Goal: Check status: Check status

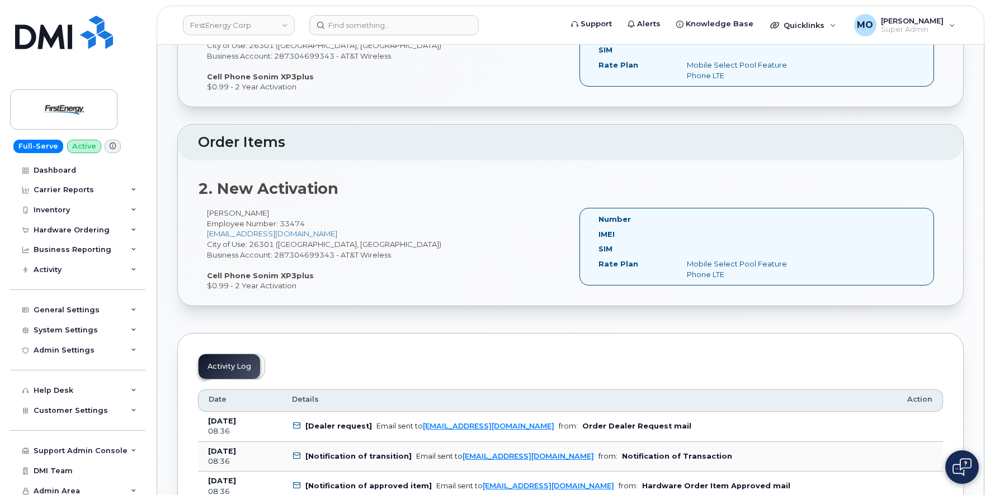
scroll to position [419, 0]
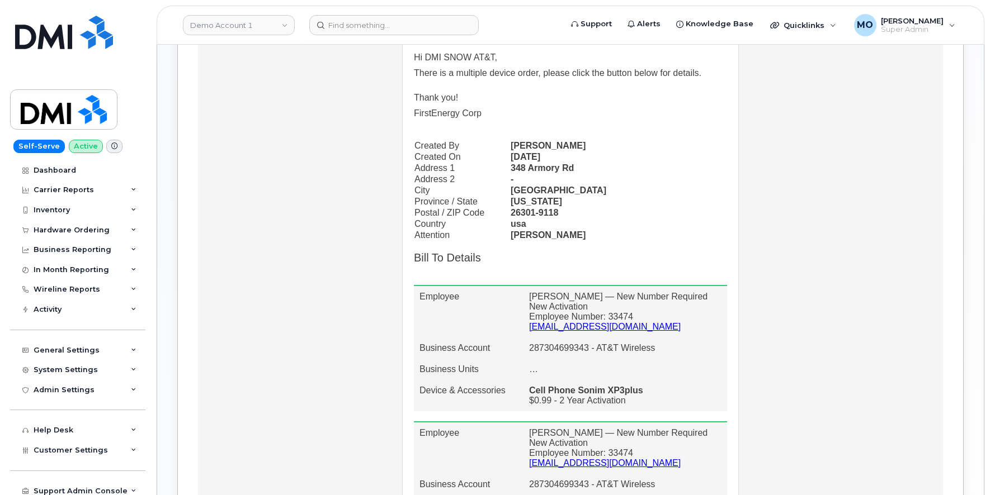
scroll to position [494, 0]
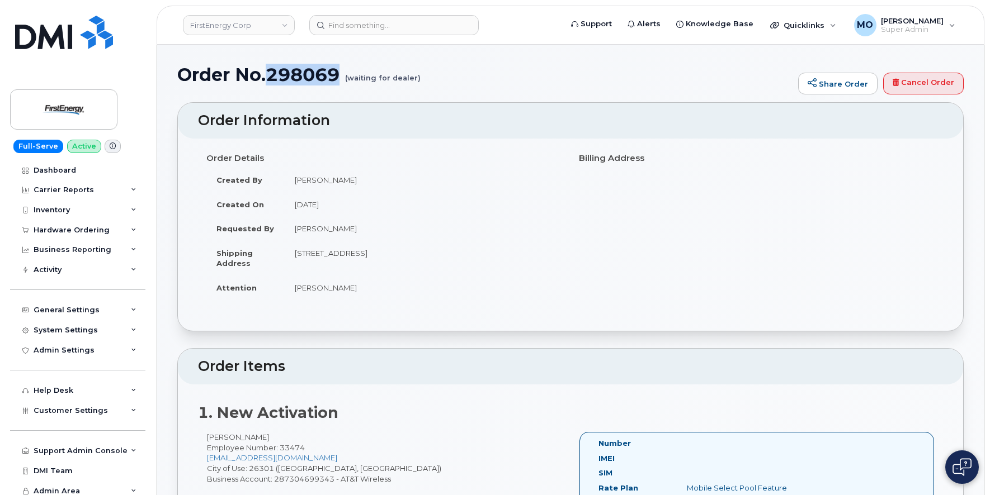
click at [294, 73] on h1 "Order No.298069 (waiting for dealer)" at bounding box center [484, 75] width 615 height 20
click at [293, 86] on div "Order No.298069 (waiting for dealer) Share Order Cancel Order" at bounding box center [570, 83] width 786 height 37
click at [300, 77] on h1 "Order No.298069 (waiting for dealer)" at bounding box center [484, 75] width 615 height 20
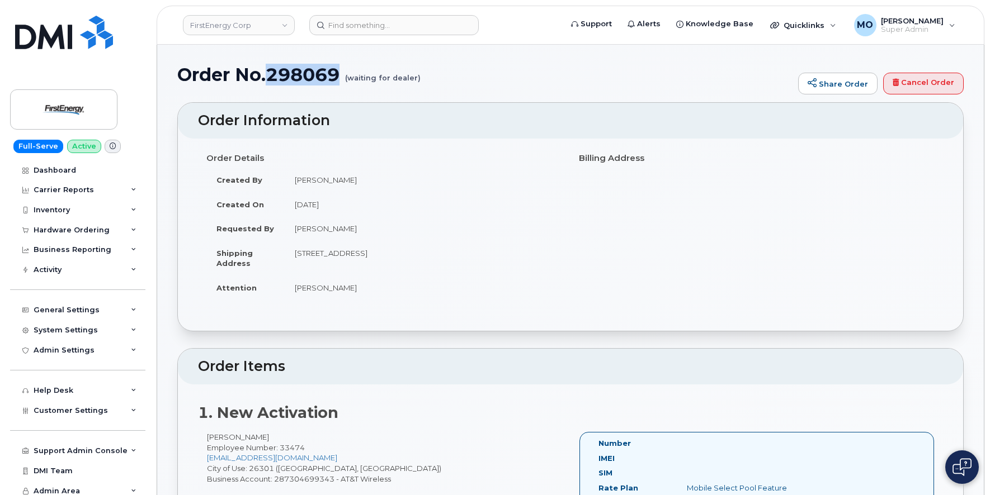
copy h1 "298069"
